Goal: Task Accomplishment & Management: Manage account settings

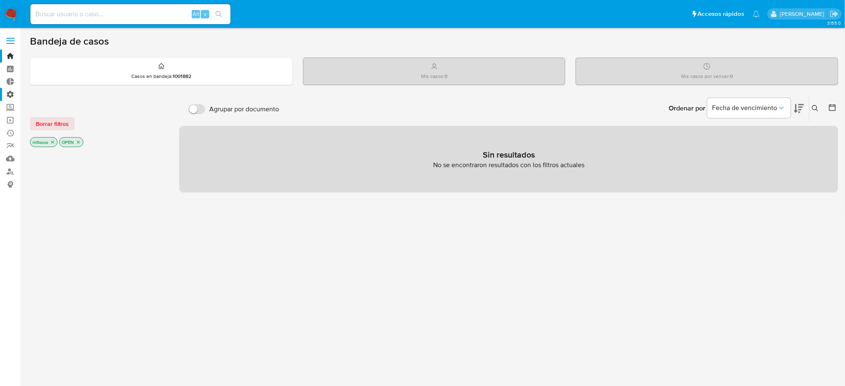
click at [2, 93] on label "Administración" at bounding box center [49, 94] width 99 height 13
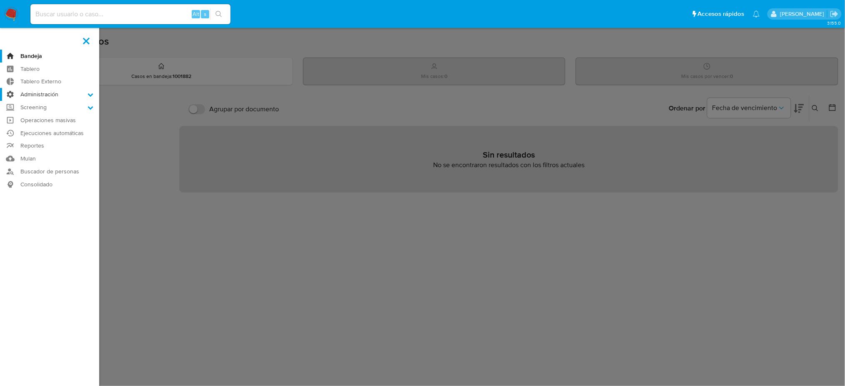
click at [0, 0] on input "Administración" at bounding box center [0, 0] width 0 height 0
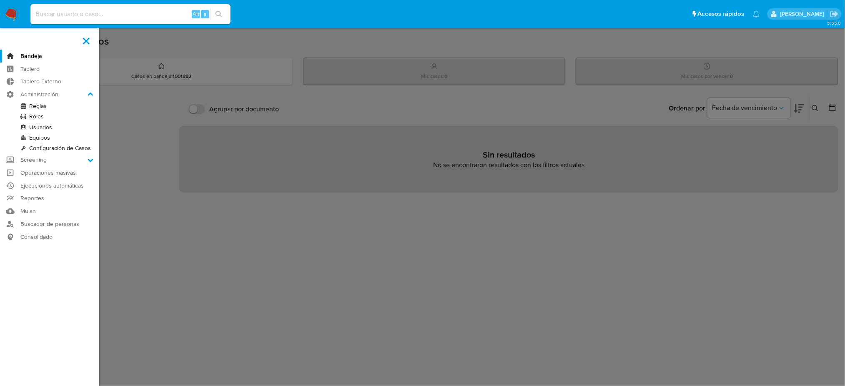
click at [43, 106] on link "Reglas" at bounding box center [49, 106] width 99 height 10
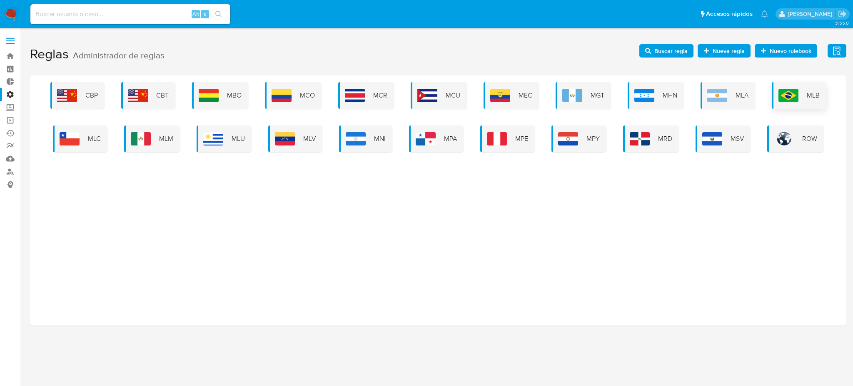
click at [776, 96] on div "MLB" at bounding box center [799, 95] width 55 height 27
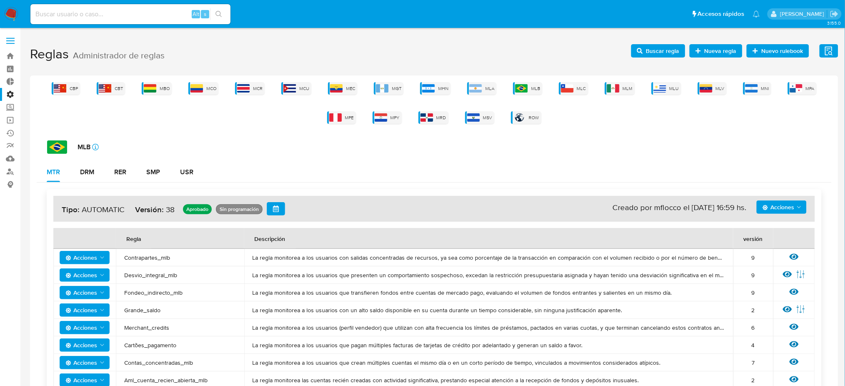
scroll to position [167, 0]
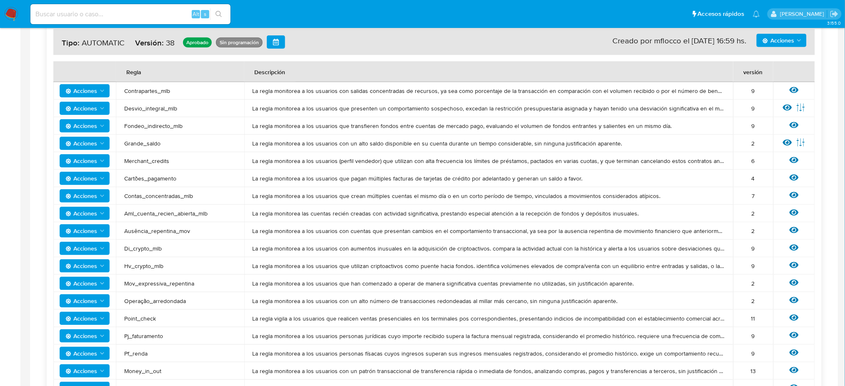
drag, startPoint x: 269, startPoint y: 229, endPoint x: 784, endPoint y: 228, distance: 515.5
click at [768, 233] on tr "Acciones Ausência_repentina_mov La regla monitorea a los usuarios con cuentas q…" at bounding box center [433, 231] width 761 height 18
click at [797, 230] on icon at bounding box center [793, 230] width 9 height 6
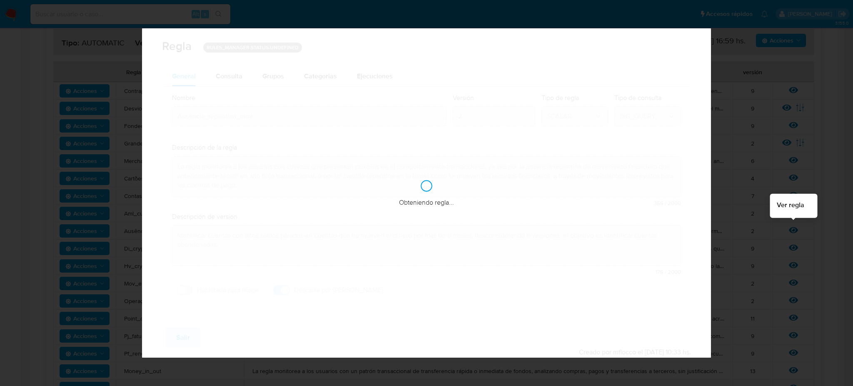
checkbox input "true"
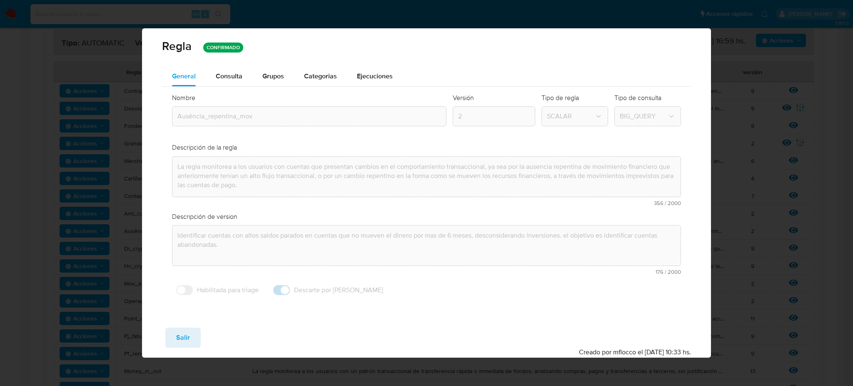
click at [193, 338] on button "Salir" at bounding box center [182, 338] width 35 height 20
type input "1"
